Goal: Download file/media

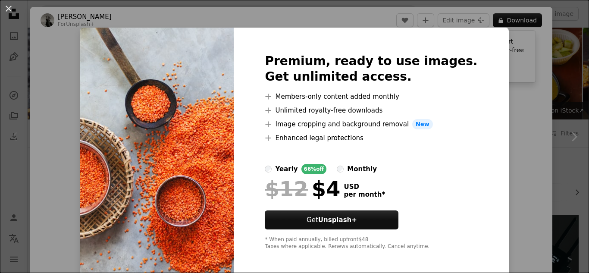
scroll to position [129, 0]
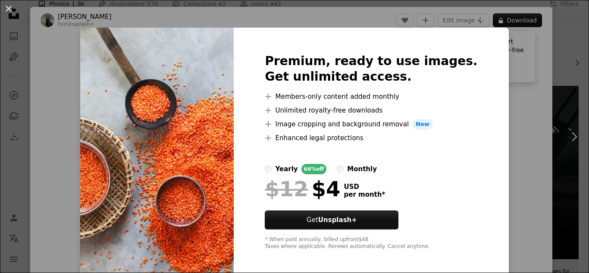
click at [511, 142] on div "An X shape Premium, ready to use images. Get unlimited access. A plus sign Memb…" at bounding box center [294, 136] width 589 height 273
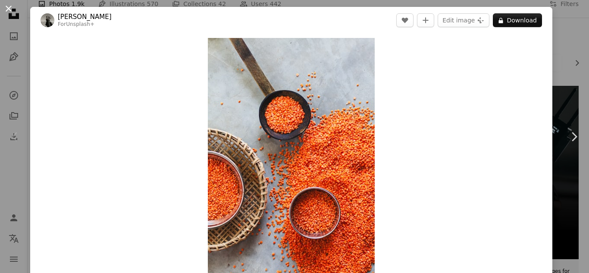
click at [9, 8] on button "An X shape" at bounding box center [8, 8] width 10 height 10
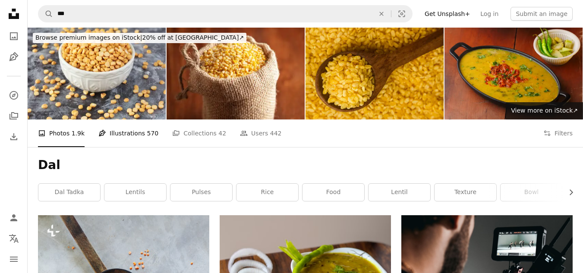
click at [136, 135] on link "Pen Tool Illustrations 570" at bounding box center [128, 133] width 60 height 28
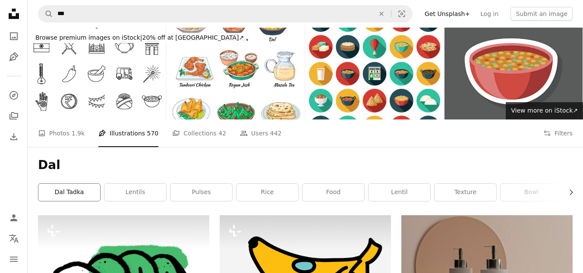
click at [69, 197] on link "dal tadka" at bounding box center [69, 192] width 62 height 17
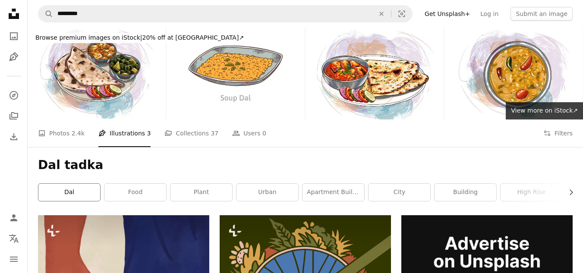
click at [52, 198] on link "dal" at bounding box center [69, 192] width 62 height 17
